Goal: Information Seeking & Learning: Compare options

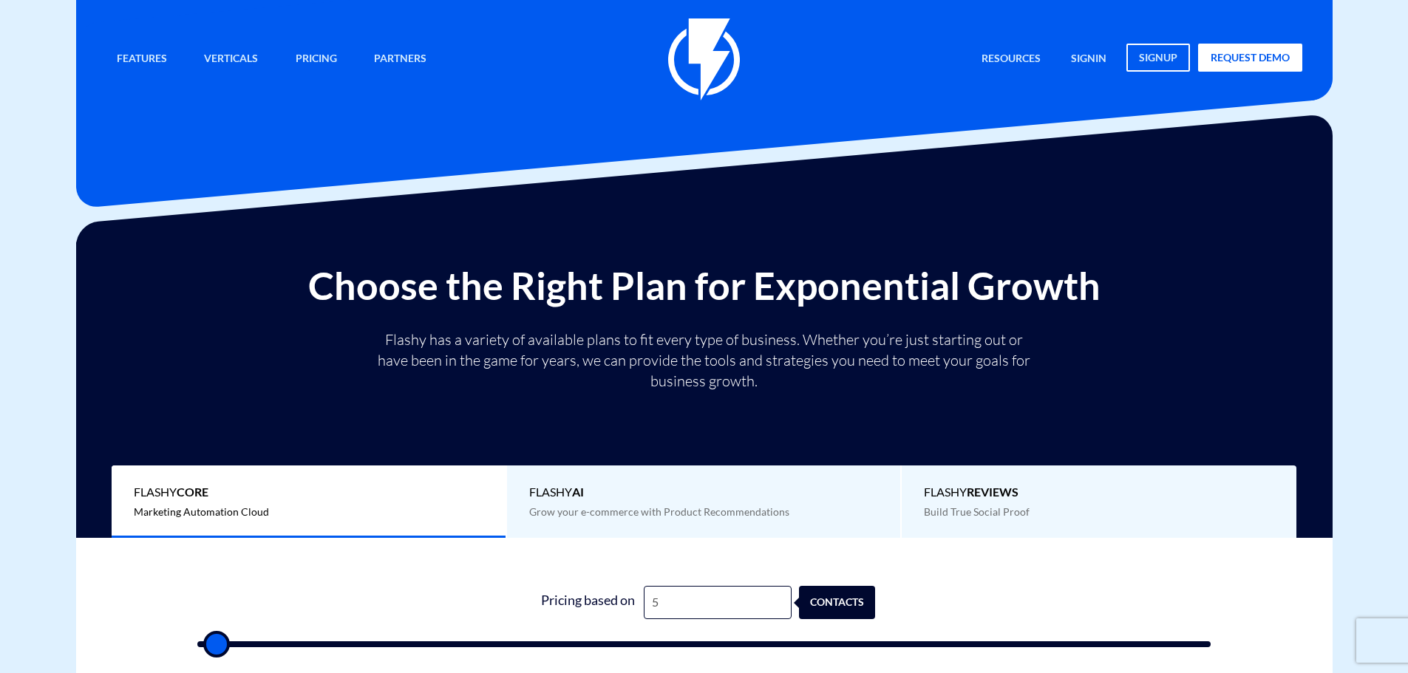
type input "55"
type input "500"
type input "556"
type input "500"
type input "5,560"
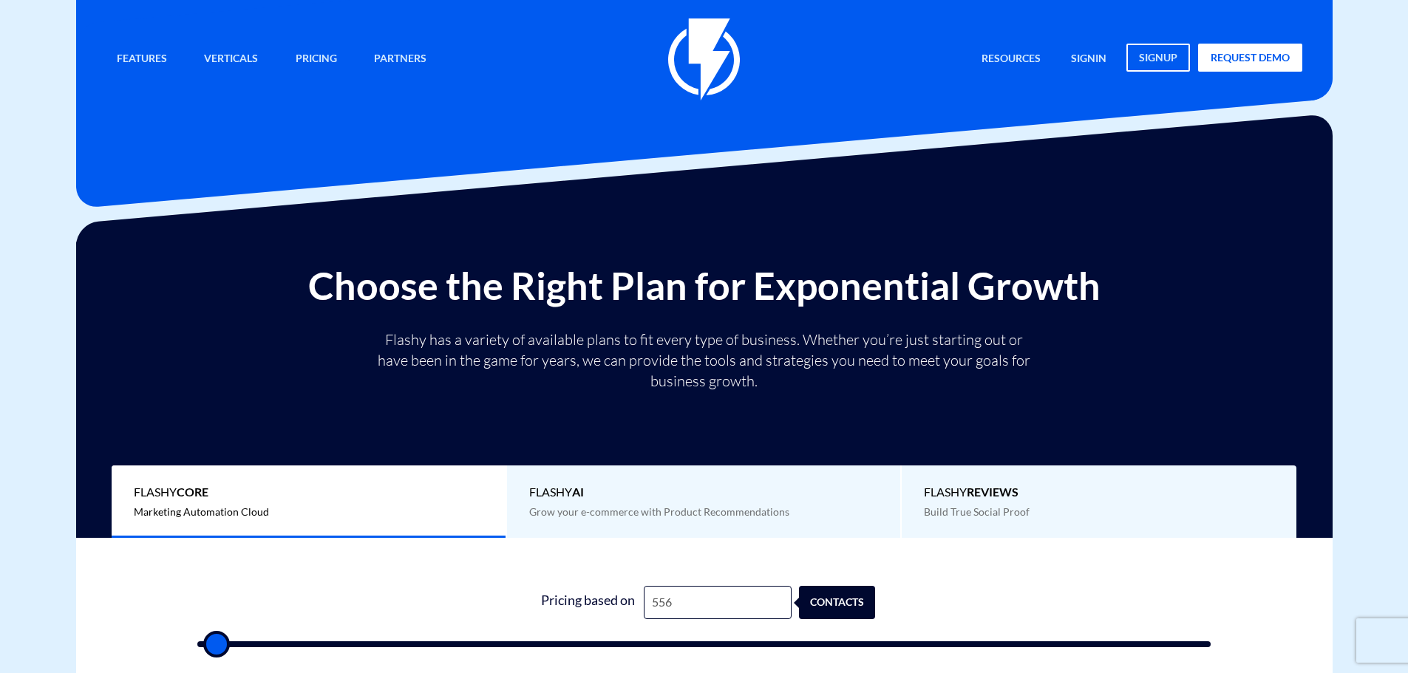
type input "5500"
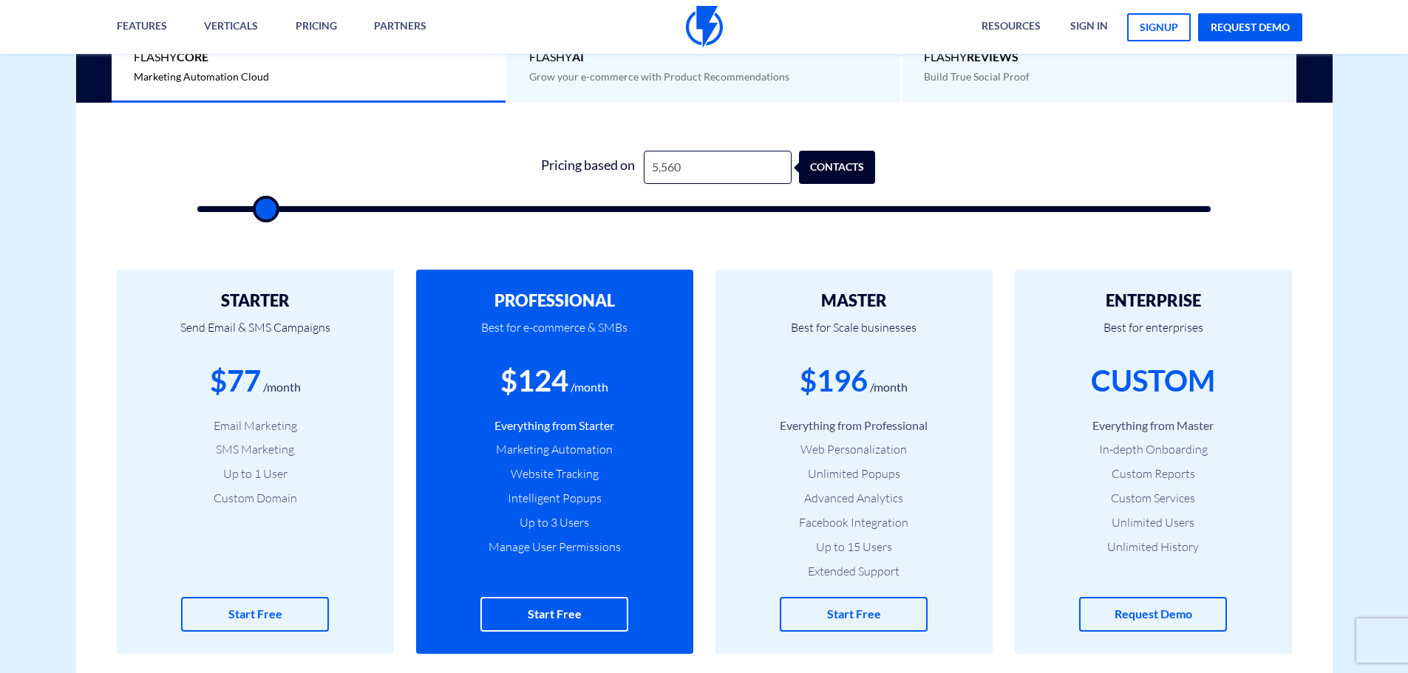
scroll to position [443, 0]
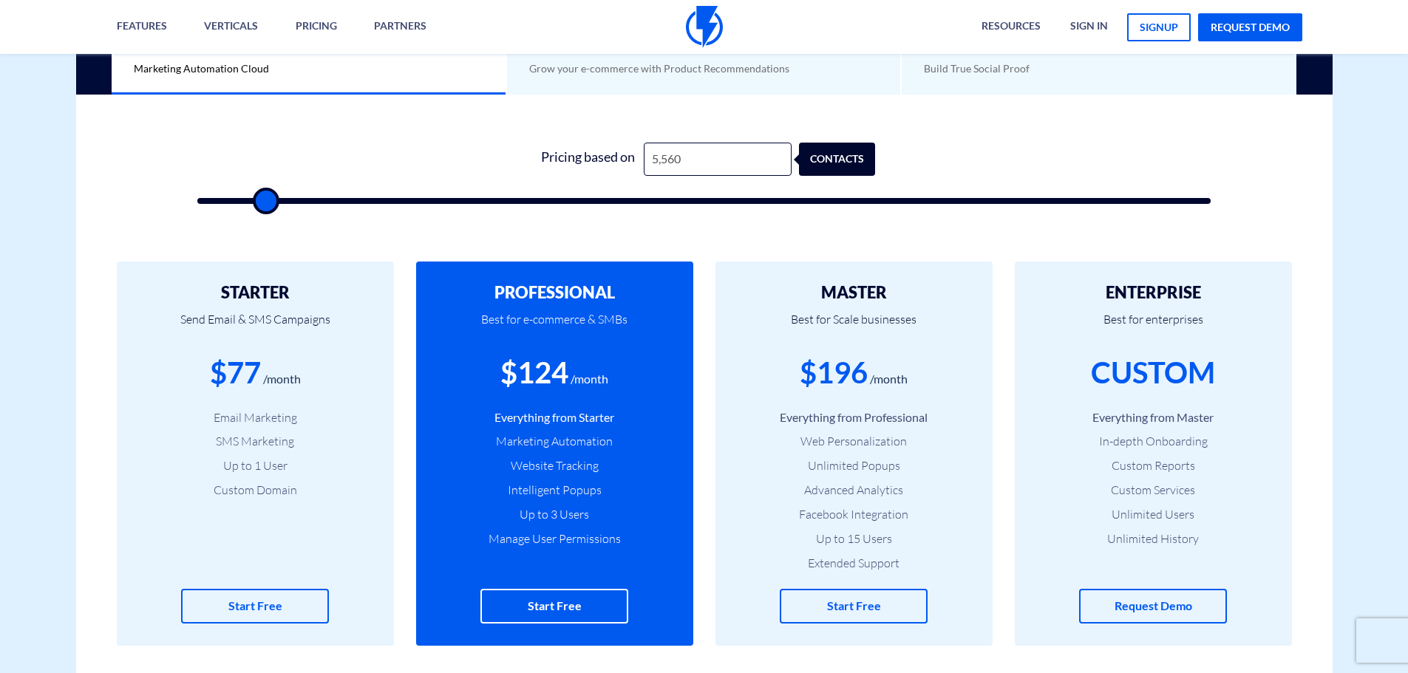
type input "5,560"
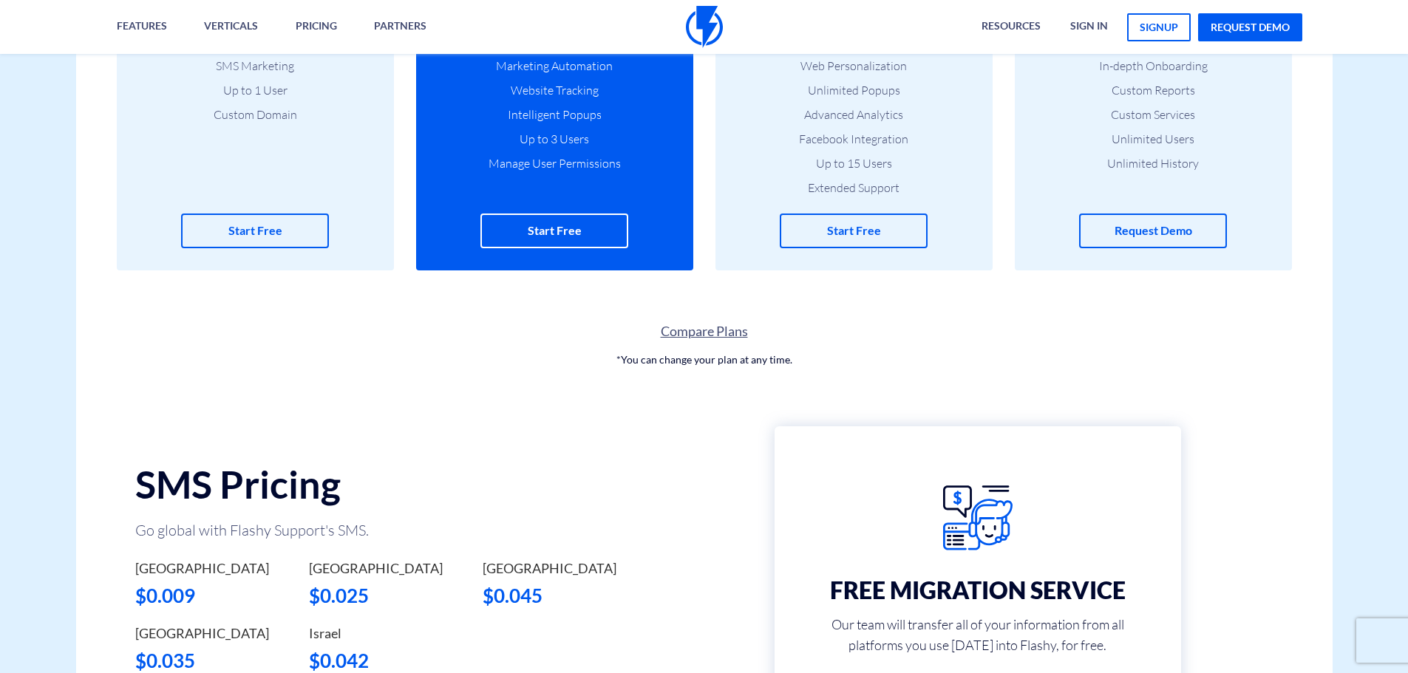
scroll to position [961, 0]
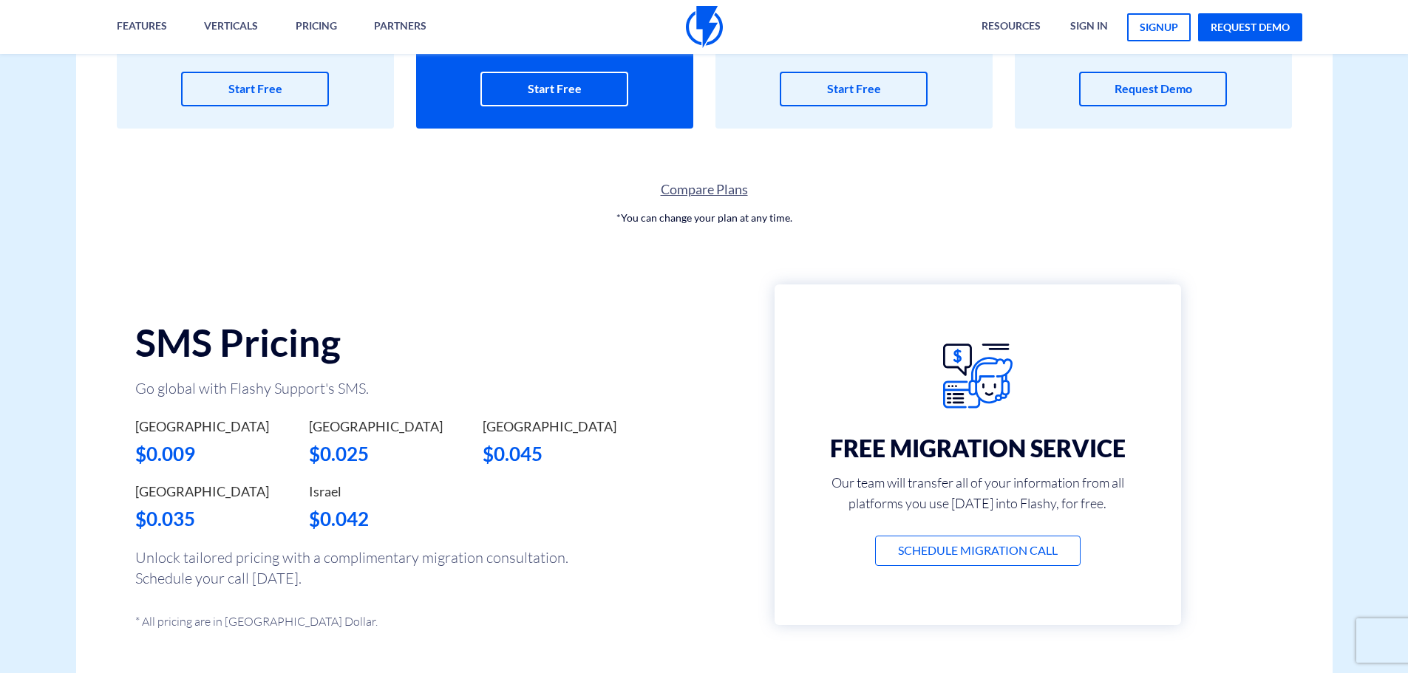
click at [699, 189] on link "Compare Plans" at bounding box center [704, 189] width 1257 height 19
